Goal: Task Accomplishment & Management: Manage account settings

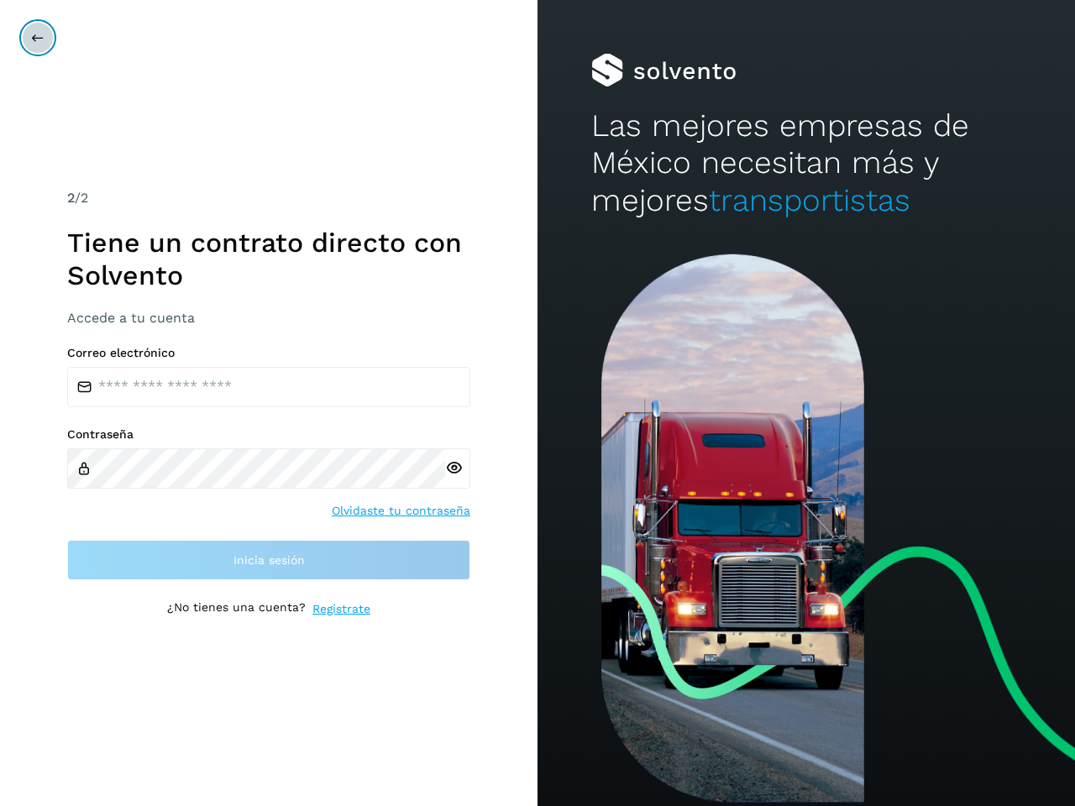
click at [38, 38] on icon at bounding box center [37, 37] width 13 height 13
click at [453, 468] on icon at bounding box center [454, 468] width 18 height 18
click at [401, 511] on link "Olvidaste tu contraseña" at bounding box center [401, 511] width 139 height 18
click at [341, 609] on link "Regístrate" at bounding box center [341, 609] width 58 height 18
